Goal: Information Seeking & Learning: Find specific page/section

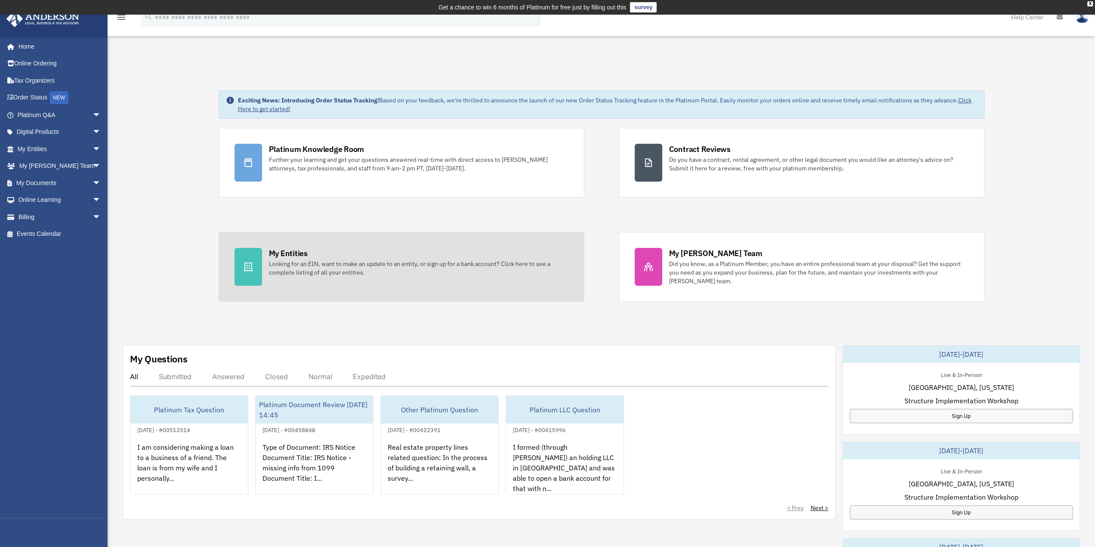
click at [288, 254] on div "My Entities" at bounding box center [288, 253] width 39 height 11
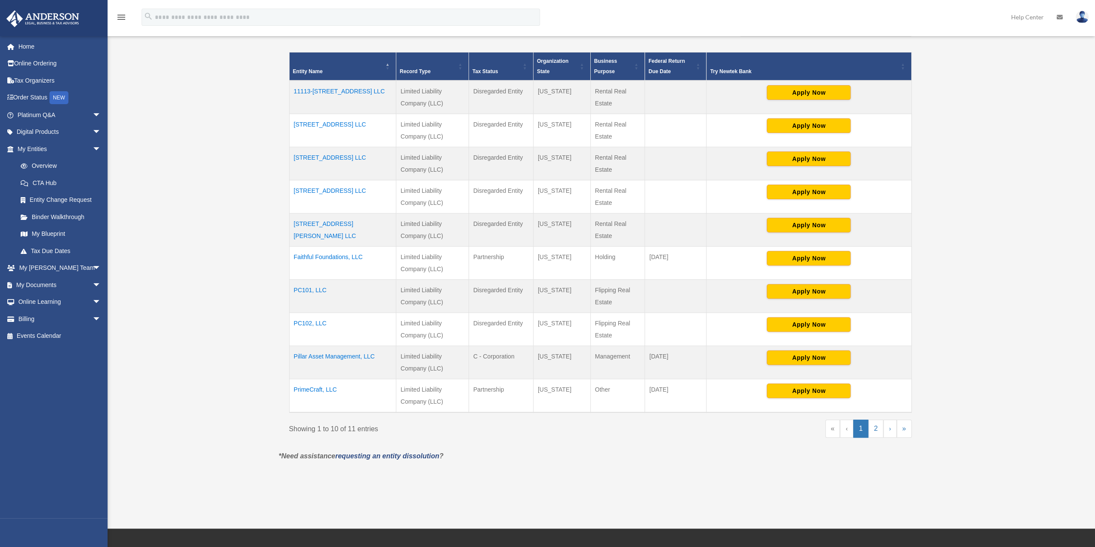
scroll to position [258, 0]
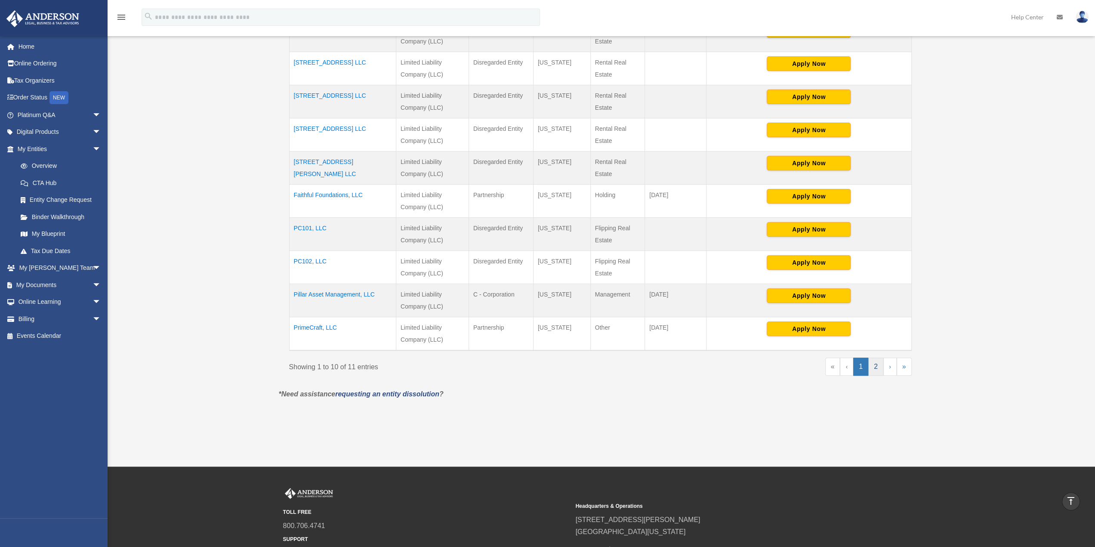
click at [879, 365] on link "2" at bounding box center [876, 367] width 15 height 18
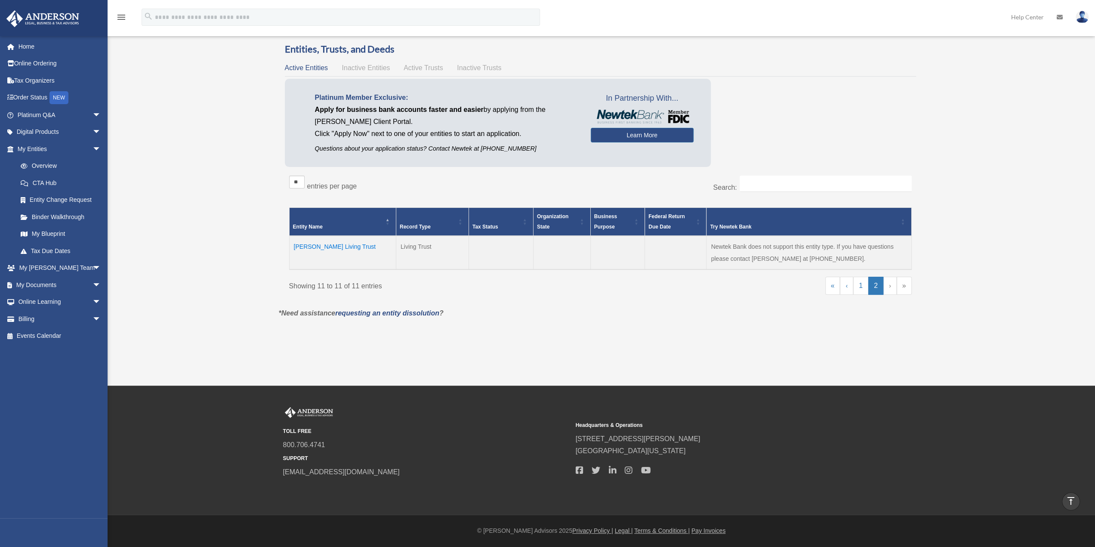
scroll to position [40, 0]
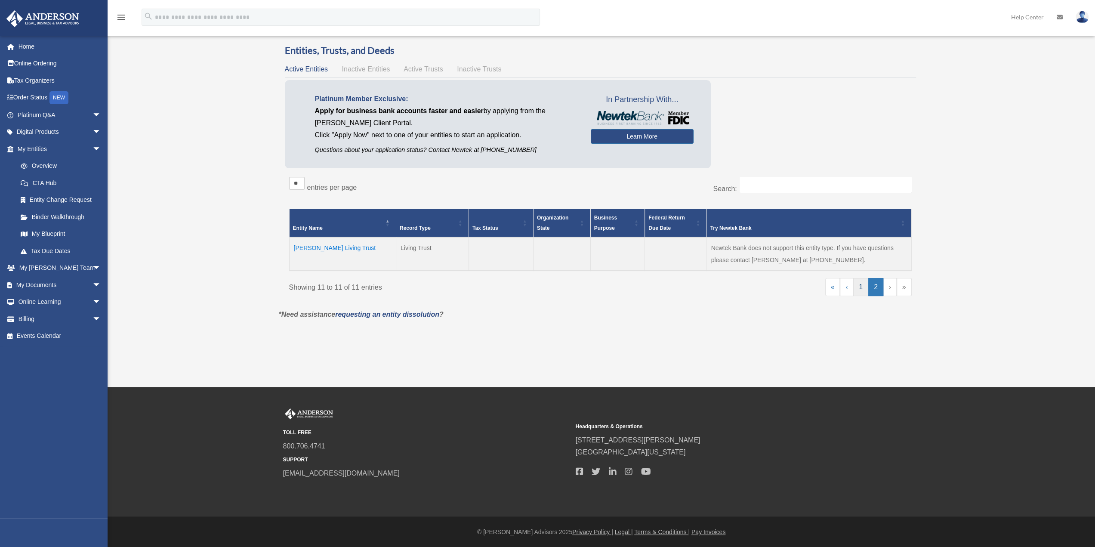
click at [863, 288] on link "1" at bounding box center [860, 287] width 15 height 18
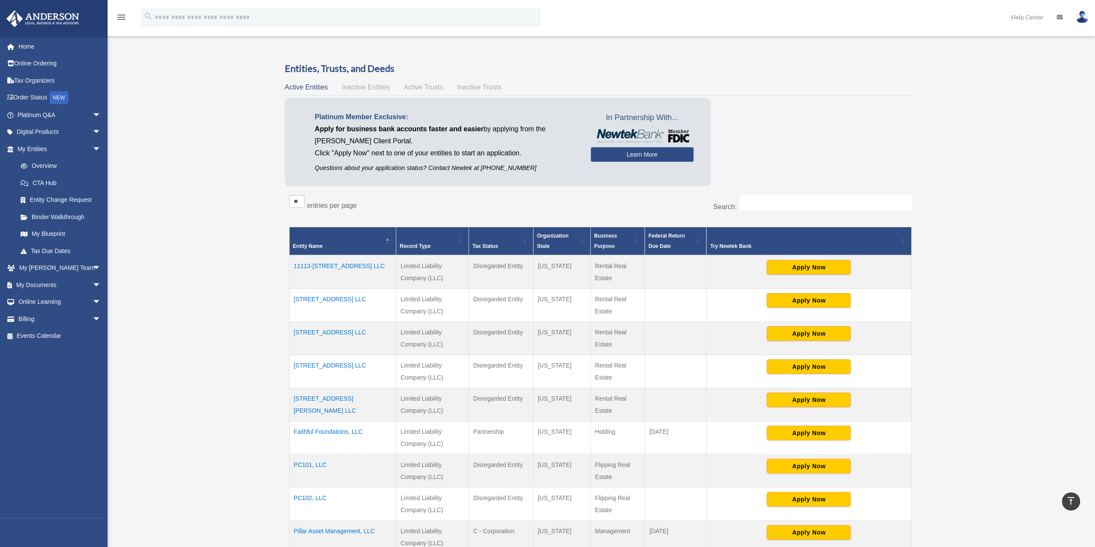
scroll to position [0, 0]
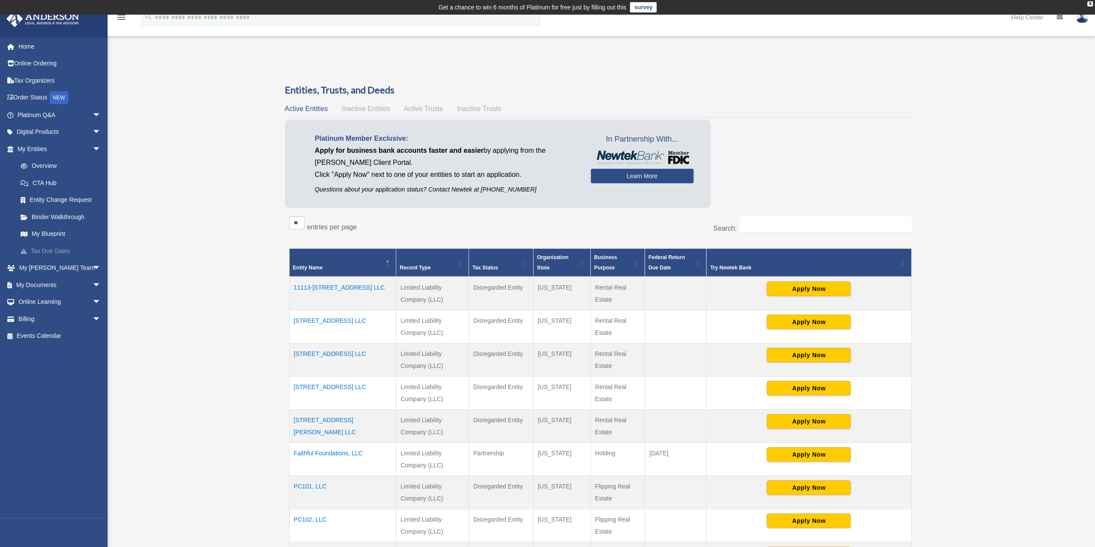
click at [52, 252] on link "Tax Due Dates" at bounding box center [63, 250] width 102 height 17
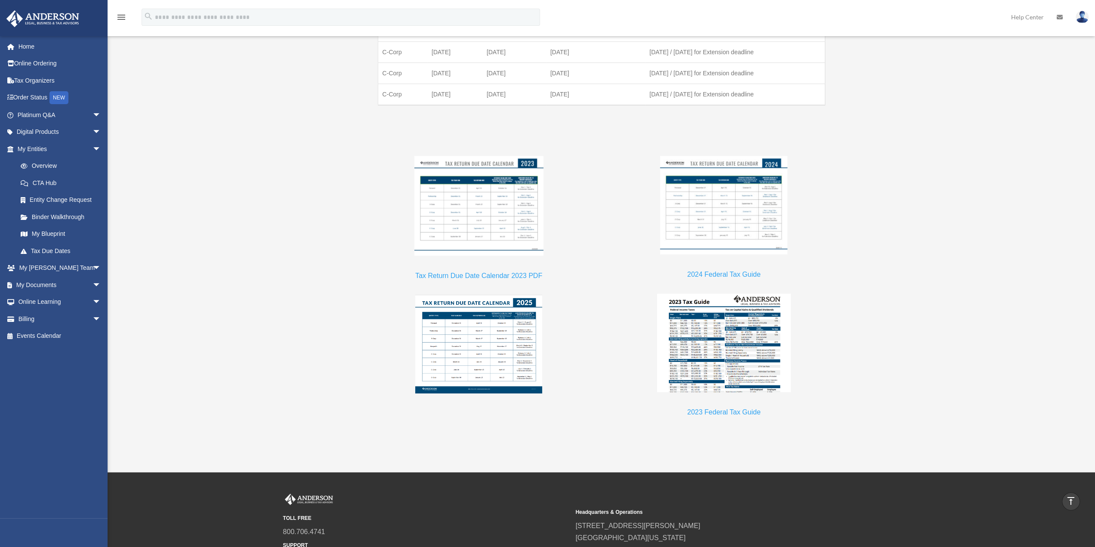
scroll to position [689, 0]
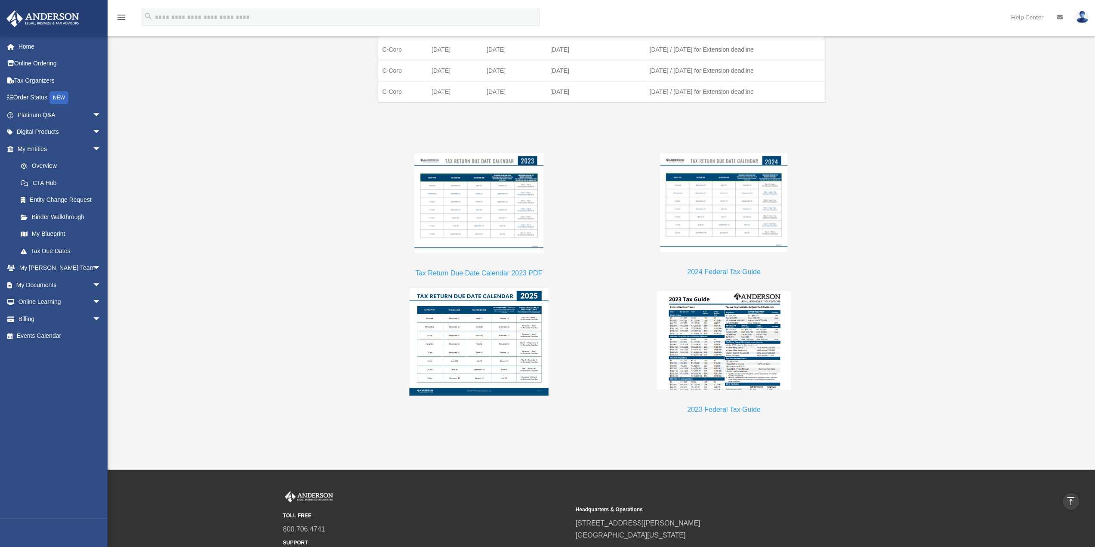
click at [475, 340] on img at bounding box center [478, 341] width 139 height 108
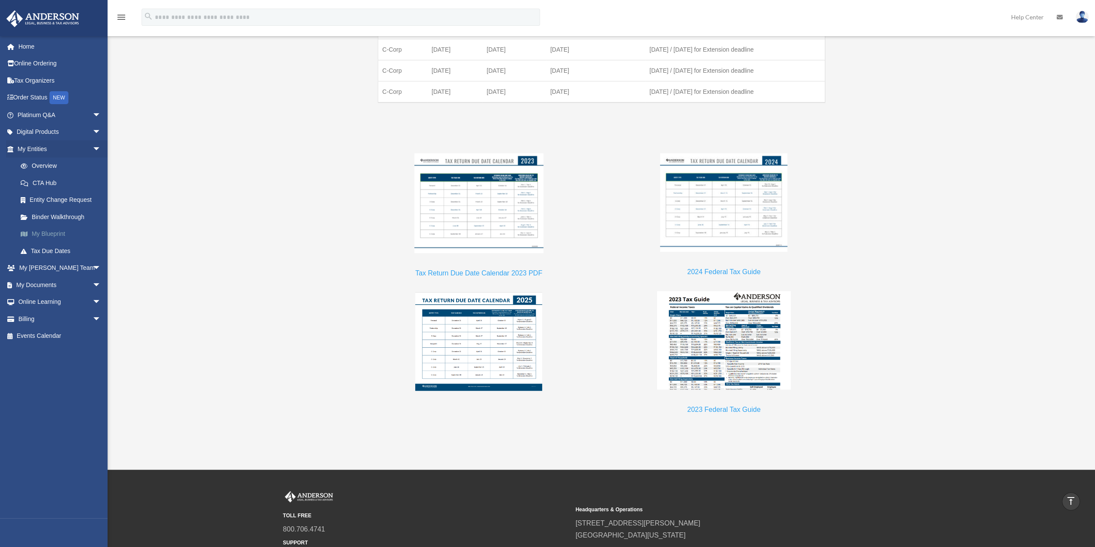
click at [45, 232] on link "My Blueprint" at bounding box center [63, 234] width 102 height 17
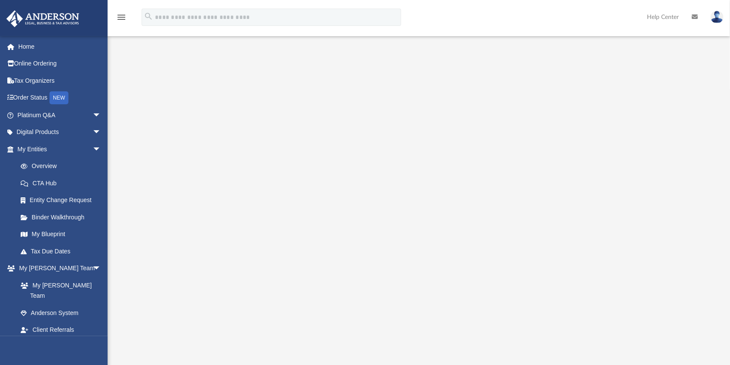
scroll to position [28, 0]
